Goal: Task Accomplishment & Management: Use online tool/utility

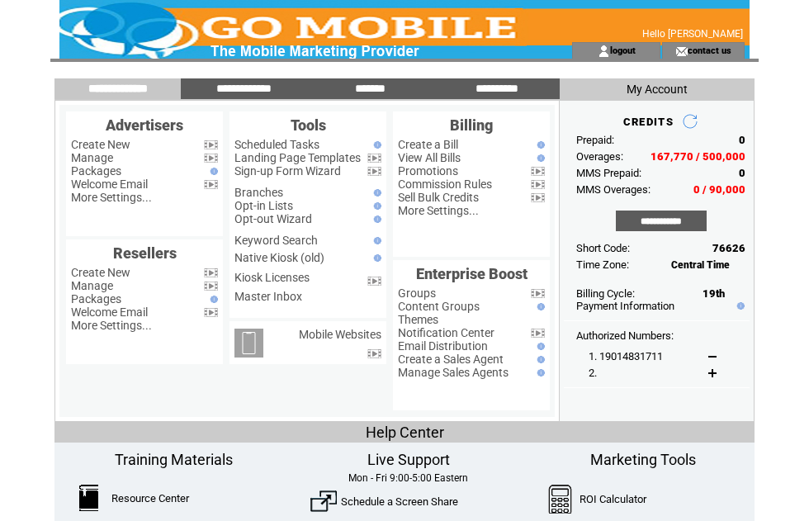
scroll to position [69, 15]
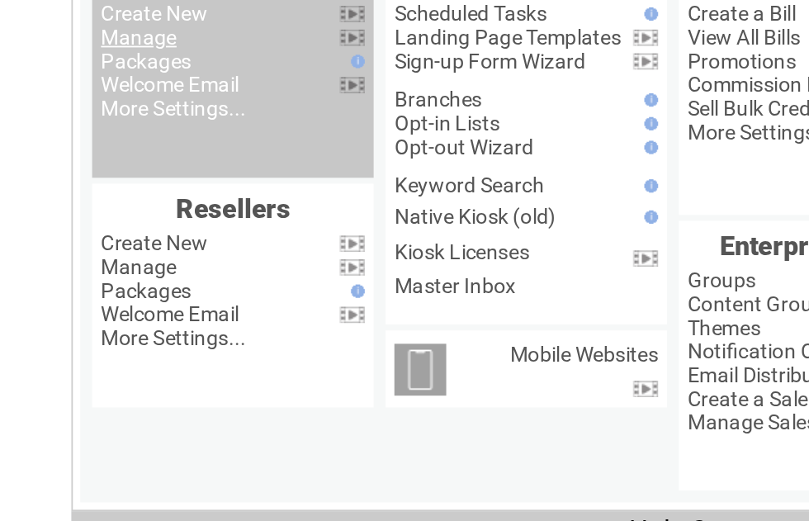
click at [94, 96] on link "Manage" at bounding box center [92, 89] width 42 height 13
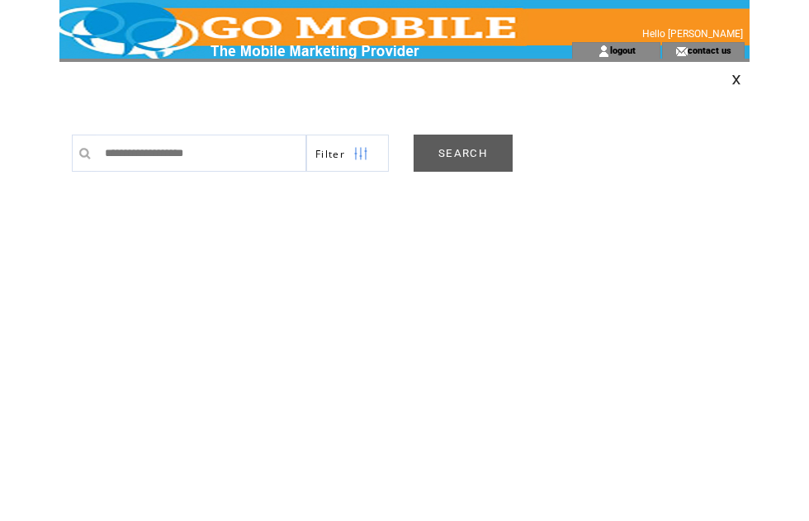
click at [471, 162] on link "SEARCH" at bounding box center [463, 153] width 99 height 37
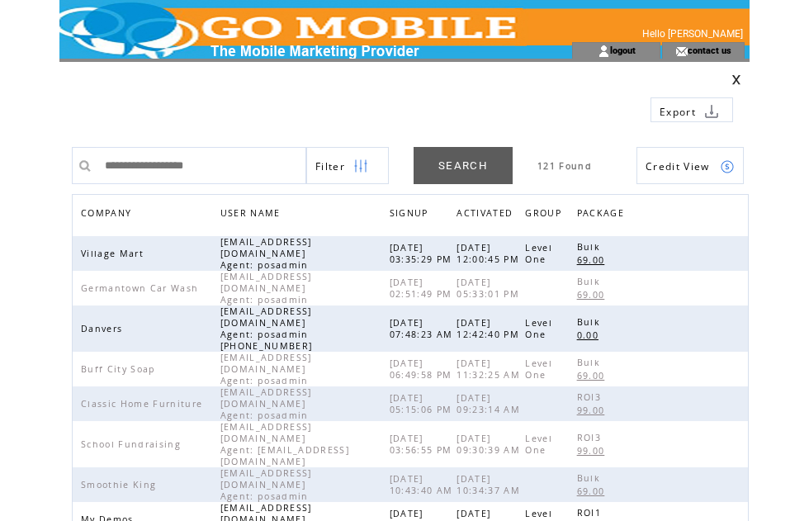
click at [126, 215] on span "COMPANY" at bounding box center [108, 215] width 54 height 24
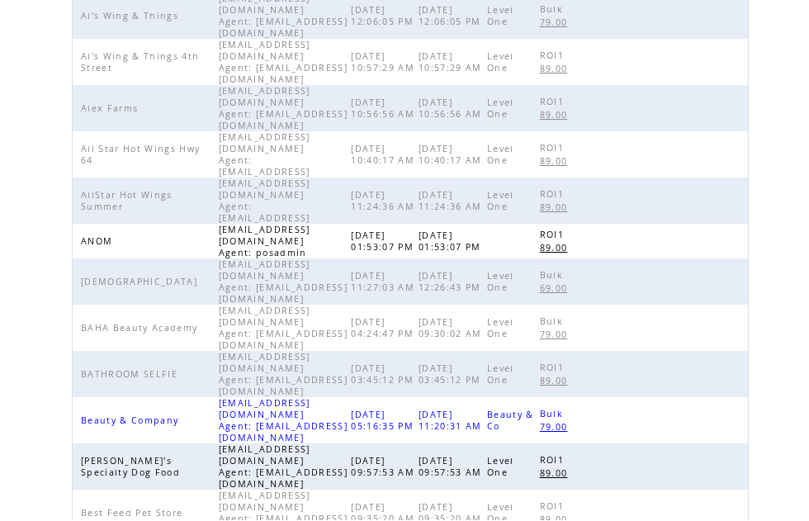
scroll to position [509, 0]
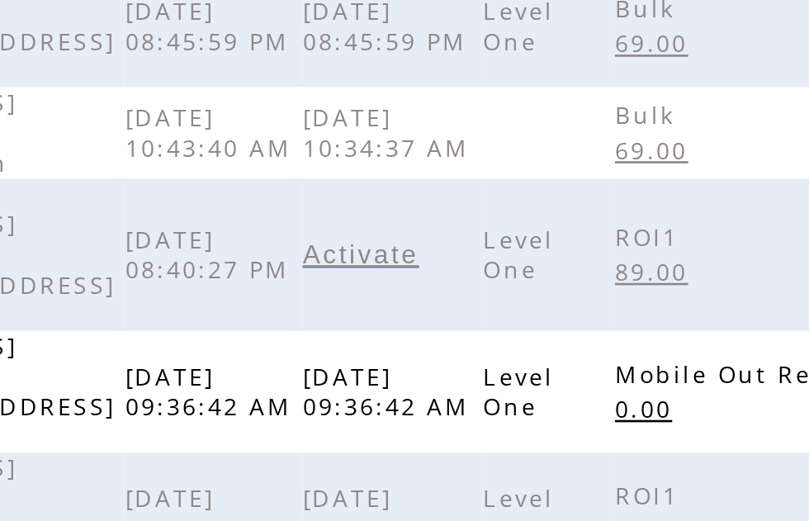
scroll to position [434, 0]
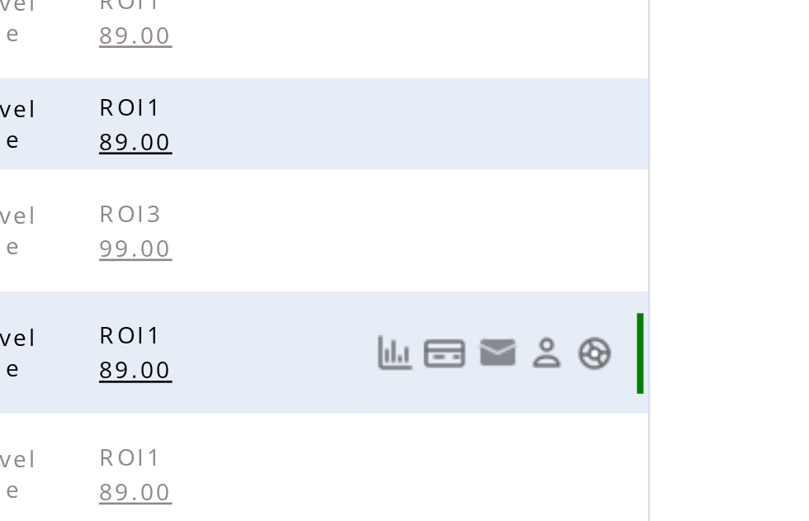
click at [721, 154] on link at bounding box center [728, 161] width 14 height 14
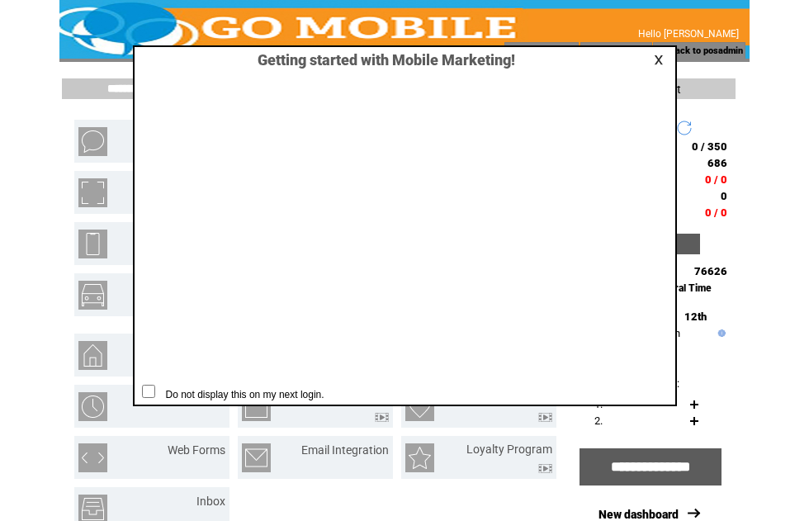
scroll to position [1, 0]
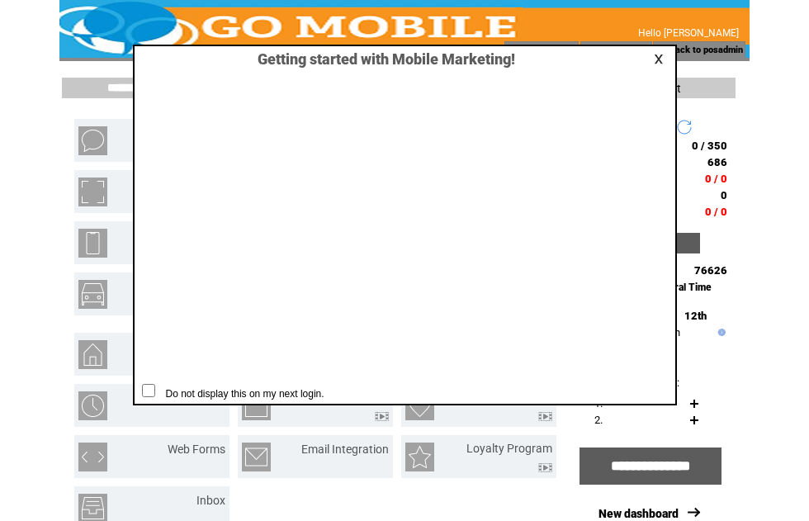
click at [665, 64] on link at bounding box center [661, 59] width 15 height 11
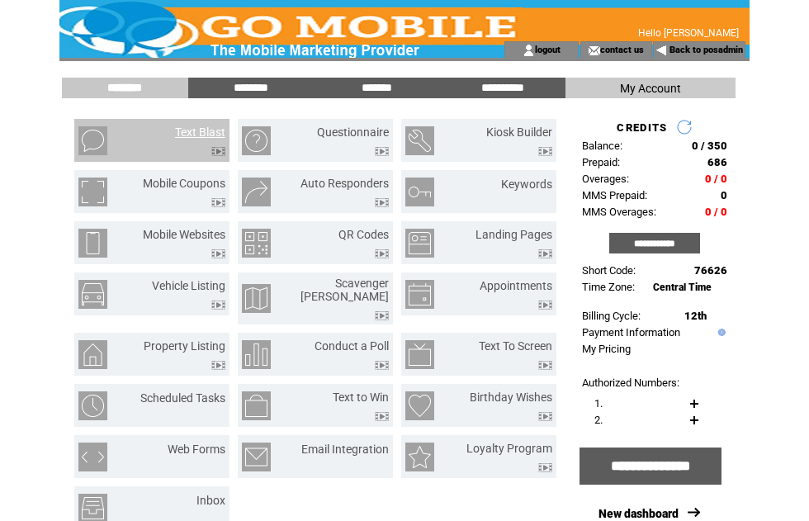
click at [206, 130] on link "Text Blast" at bounding box center [200, 132] width 50 height 13
click at [240, 90] on input "********" at bounding box center [251, 88] width 124 height 14
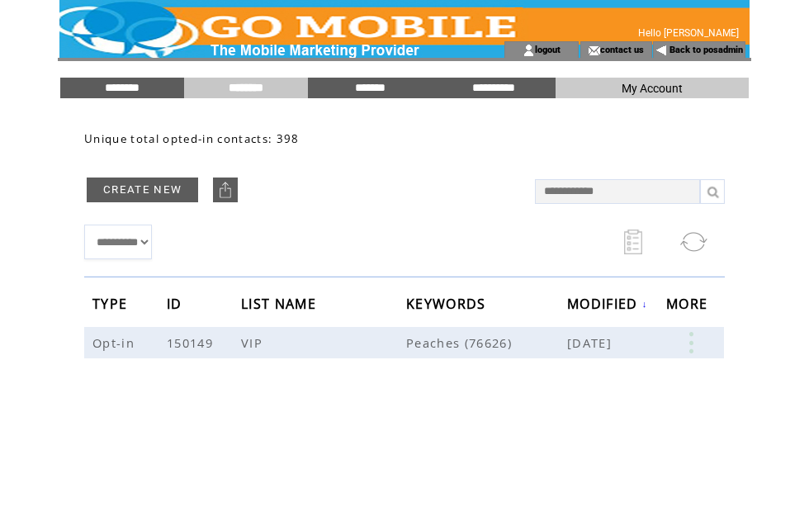
click at [696, 343] on link at bounding box center [691, 342] width 50 height 21
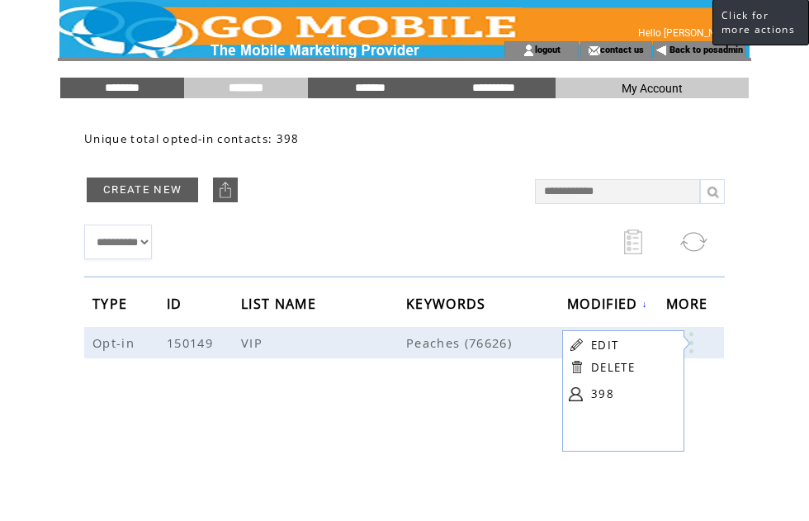
click at [130, 94] on input "********" at bounding box center [122, 88] width 124 height 14
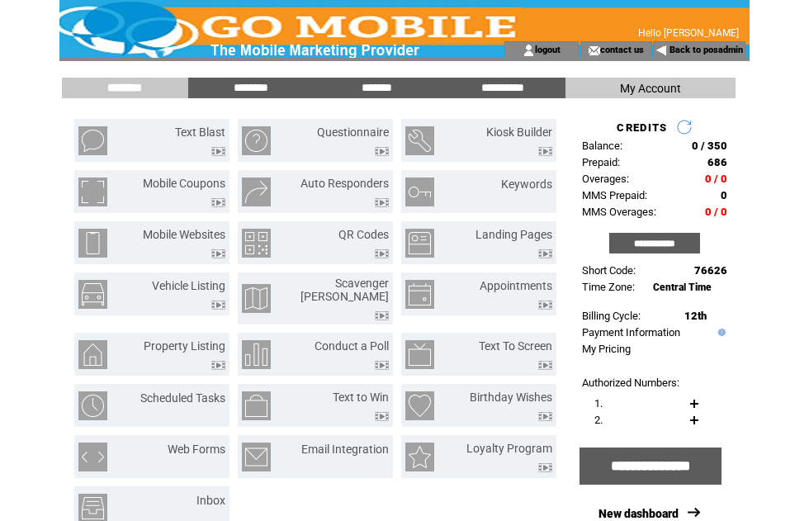
click at [375, 88] on input "*******" at bounding box center [377, 88] width 124 height 14
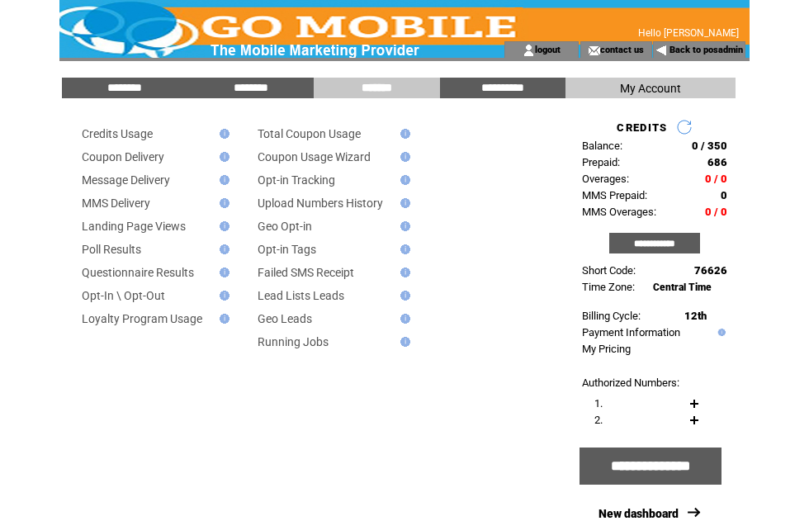
click at [150, 181] on link "Message Delivery" at bounding box center [126, 179] width 88 height 13
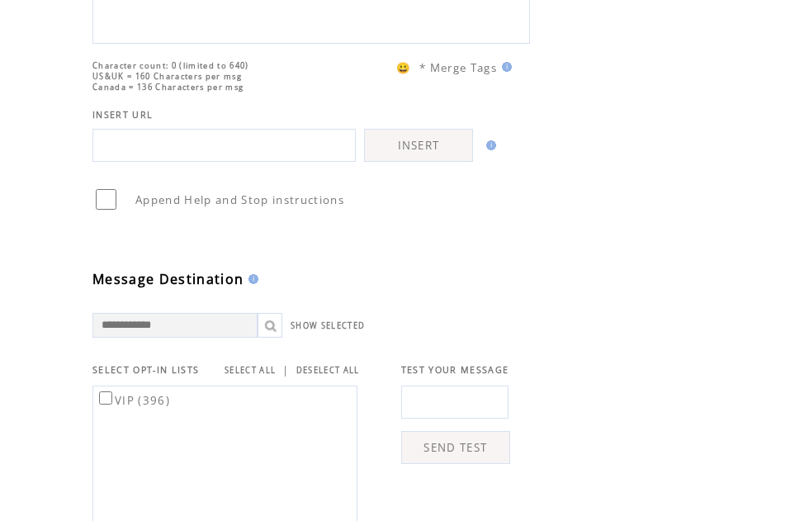
scroll to position [224, 0]
click at [268, 375] on link "SELECT ALL" at bounding box center [250, 369] width 51 height 11
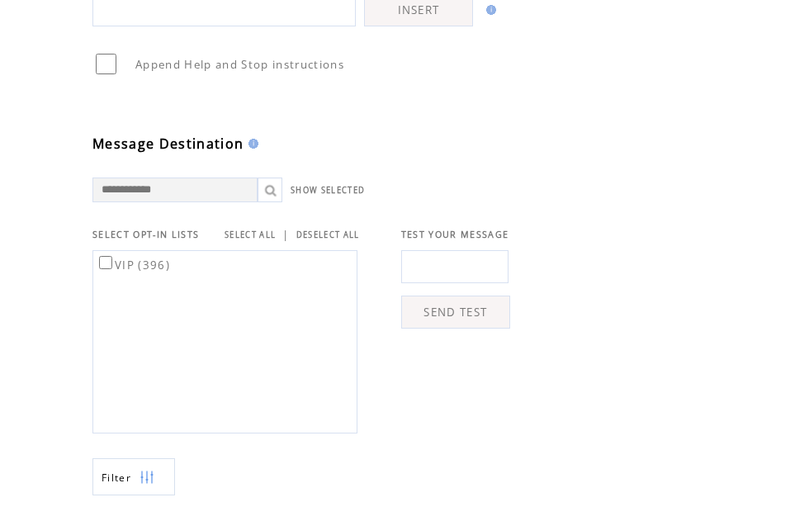
scroll to position [414, 0]
